Goal: Navigation & Orientation: Find specific page/section

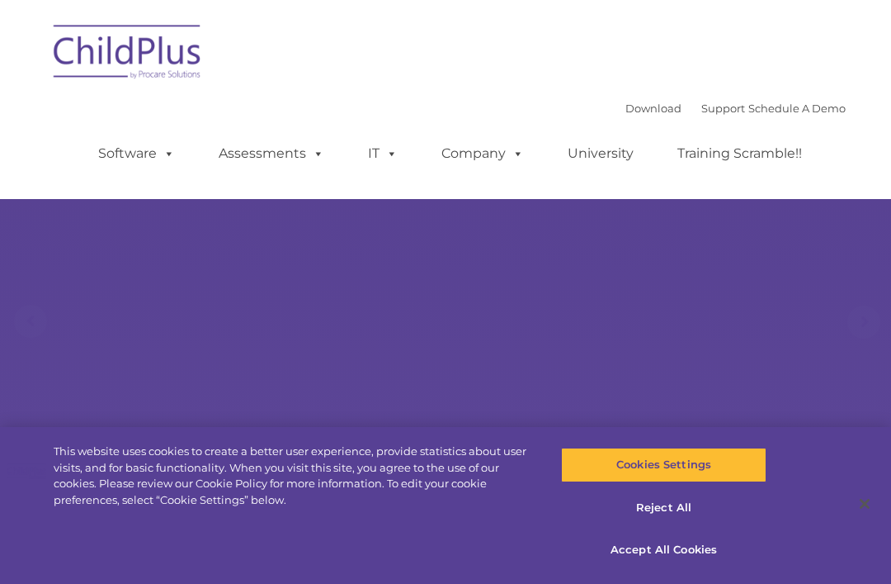
select select "MEDIUM"
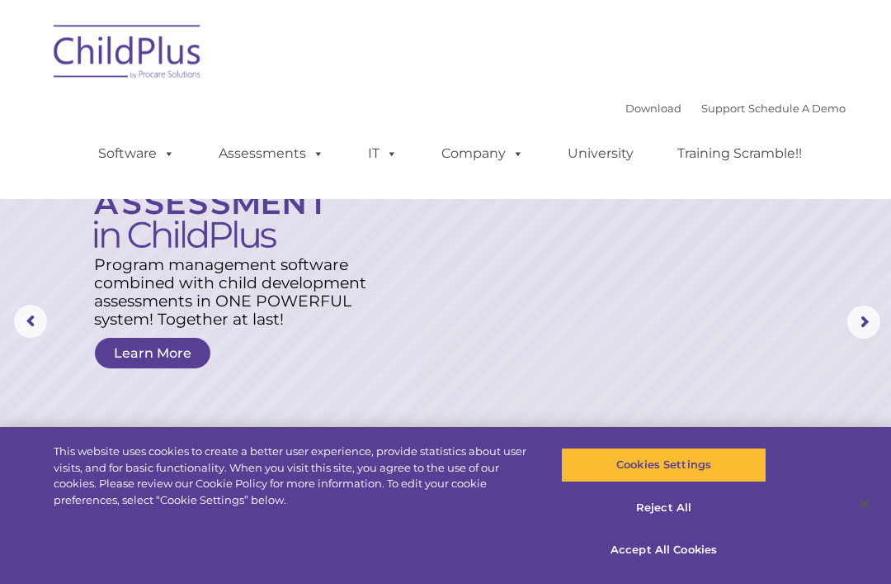
click at [154, 60] on img at bounding box center [127, 54] width 165 height 83
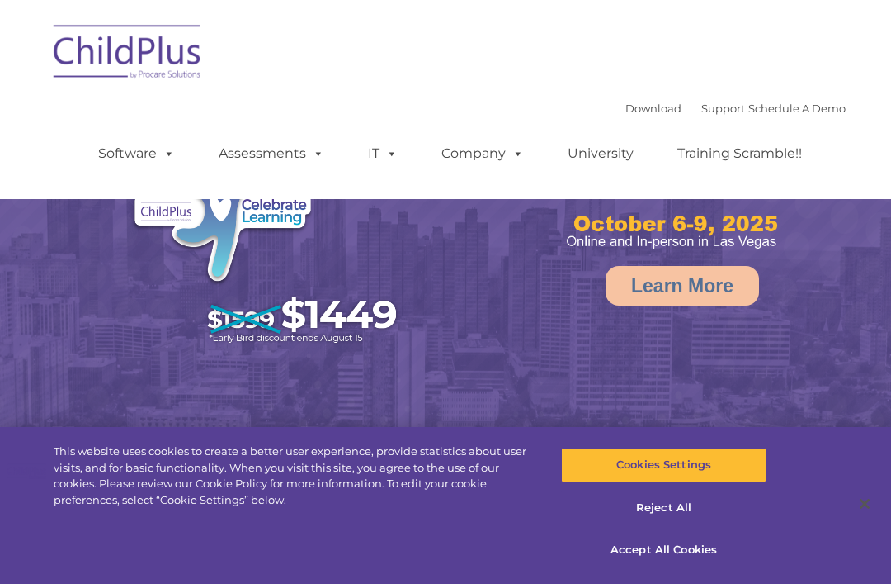
select select "MEDIUM"
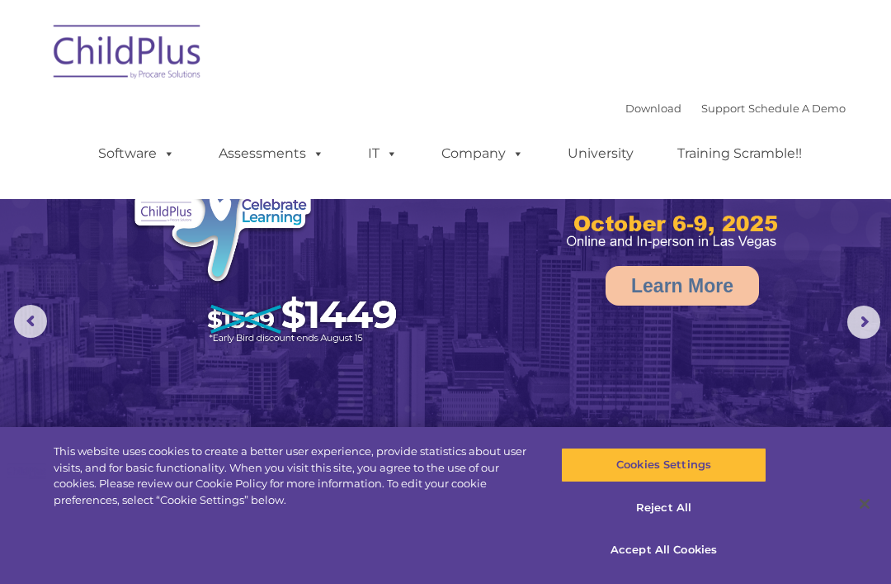
click at [857, 330] on rs-arrow at bounding box center [864, 321] width 33 height 33
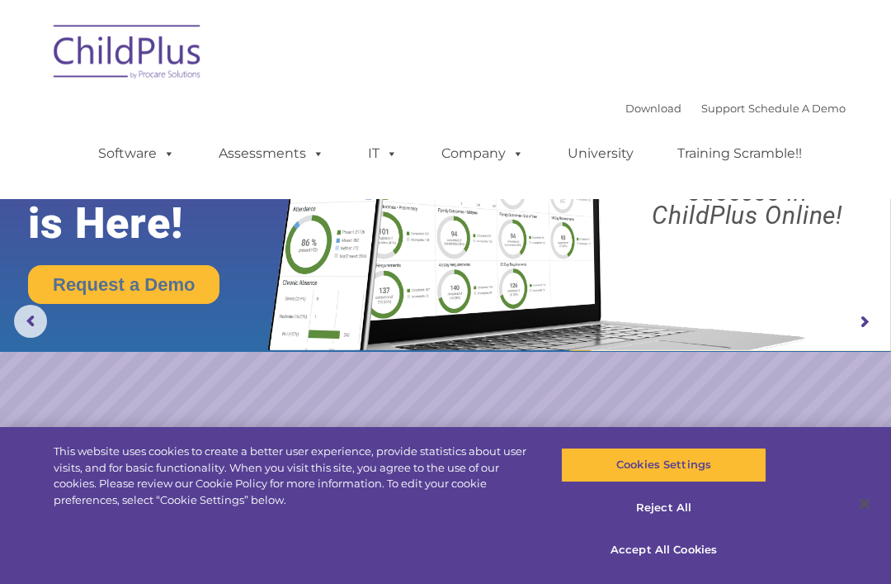
click at [485, 78] on div "Download Support | Schedule A Demo  MENU MENU Software ChildPlus: The original…" at bounding box center [445, 99] width 801 height 174
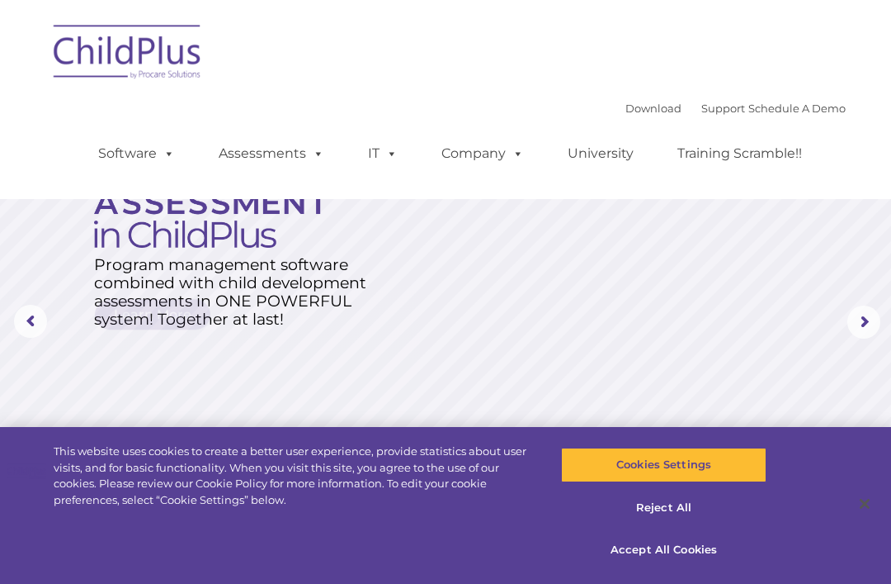
click at [470, 83] on div "Download Support | Schedule A Demo  MENU MENU Software ChildPlus: The original…" at bounding box center [445, 99] width 801 height 174
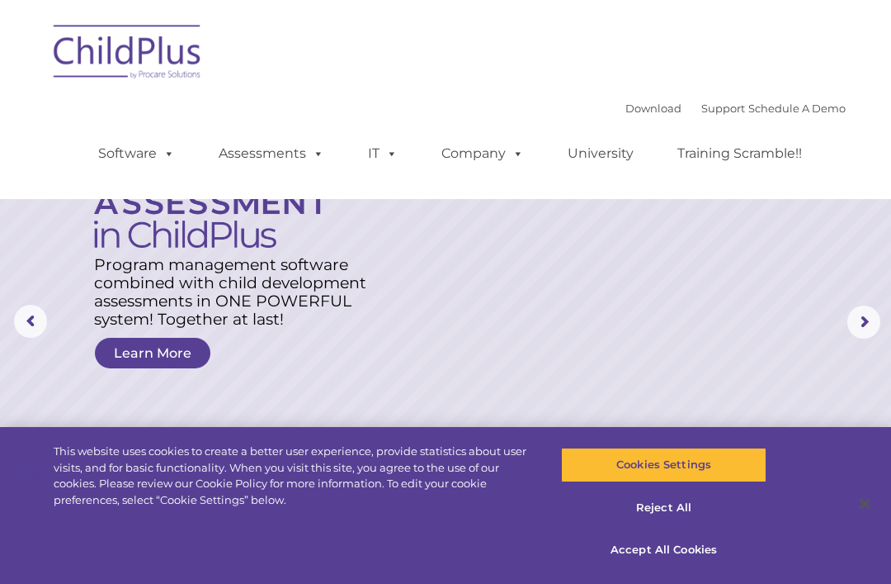
click at [507, 146] on span at bounding box center [515, 153] width 18 height 16
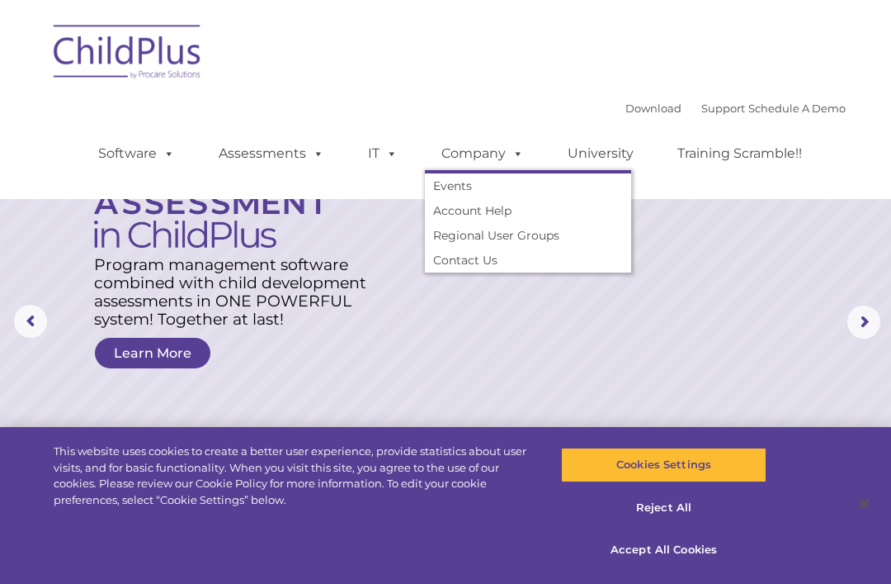
click at [450, 86] on div "Download Support | Schedule A Demo  MENU MENU Software ChildPlus: The original…" at bounding box center [445, 99] width 801 height 174
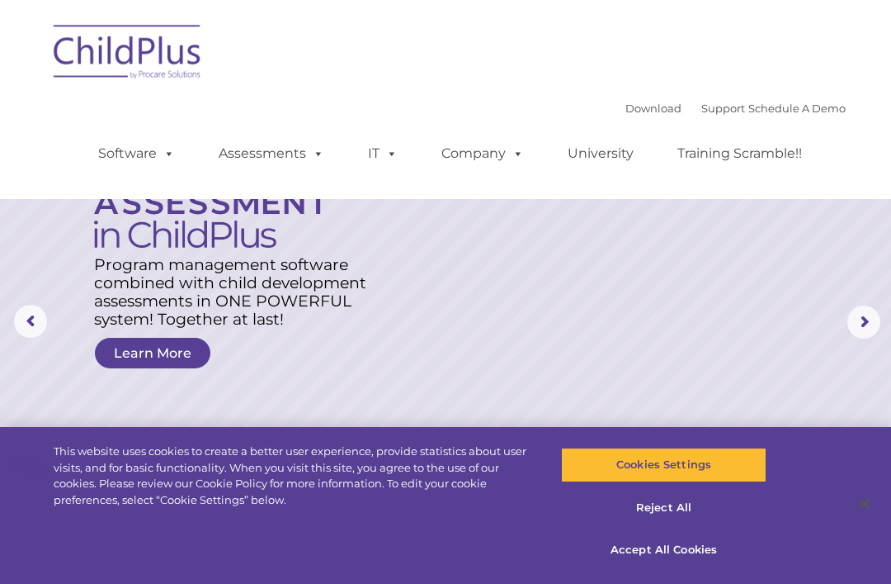
click at [315, 154] on span at bounding box center [315, 153] width 18 height 16
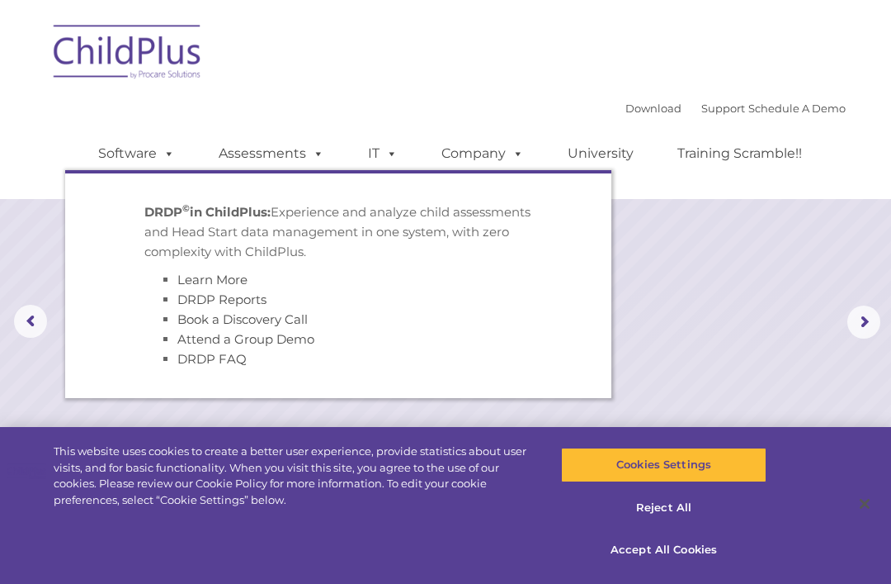
click at [418, 84] on div "Download Support | Schedule A Demo  MENU MENU Software ChildPlus: The original…" at bounding box center [445, 99] width 801 height 174
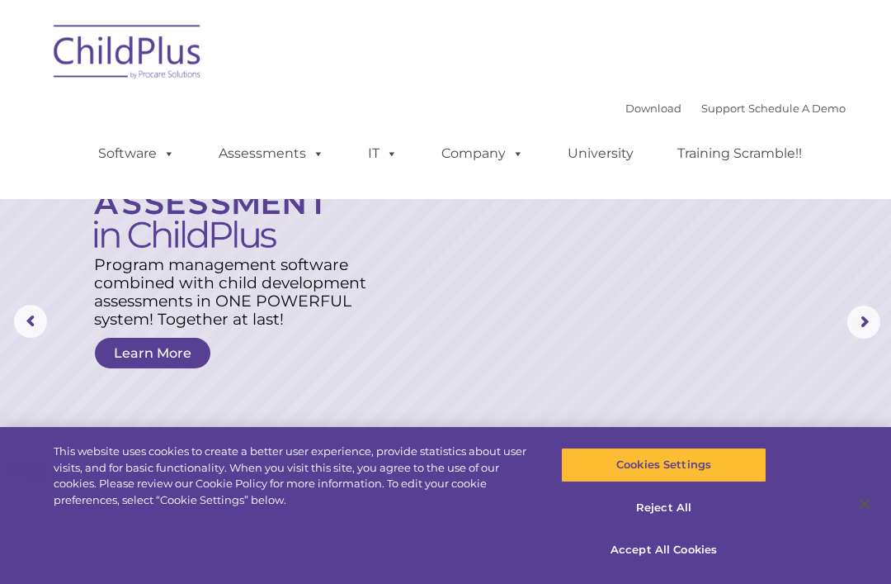
click at [166, 154] on span at bounding box center [166, 153] width 18 height 16
click at [441, 77] on div "Download Support | Schedule A Demo  MENU MENU Software ChildPlus: The original…" at bounding box center [445, 99] width 801 height 174
